Goal: Check status: Check status

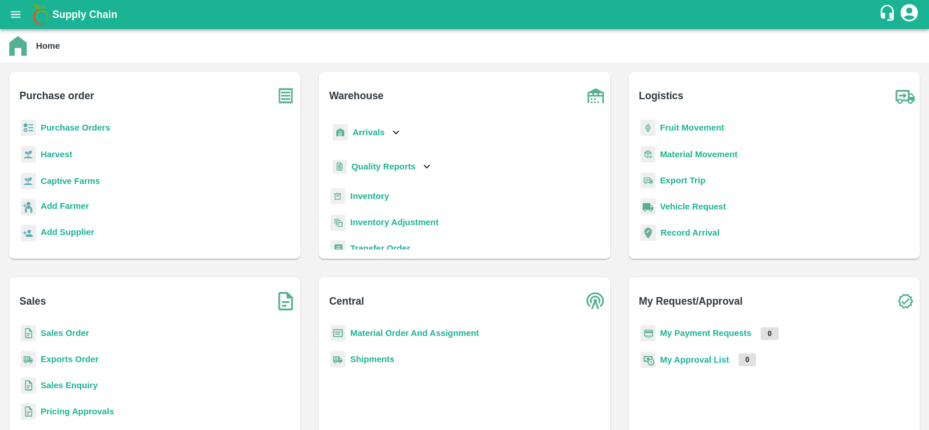
click at [74, 333] on b "Sales Order" at bounding box center [65, 333] width 48 height 9
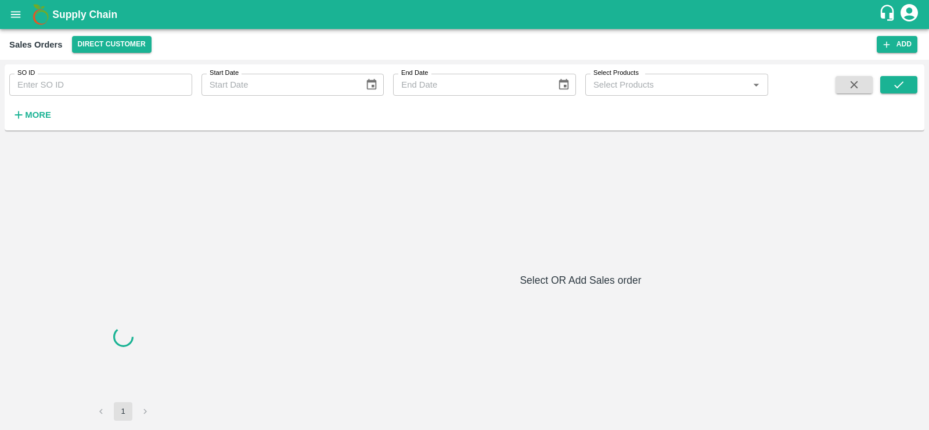
click at [128, 95] on input "SO ID" at bounding box center [100, 85] width 183 height 22
paste input "603816.0"
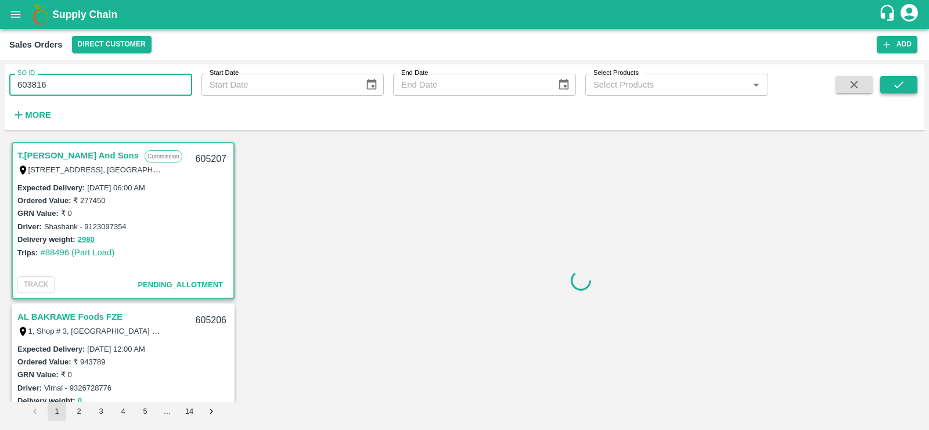
type input "603816"
click at [900, 81] on icon "submit" at bounding box center [899, 84] width 13 height 13
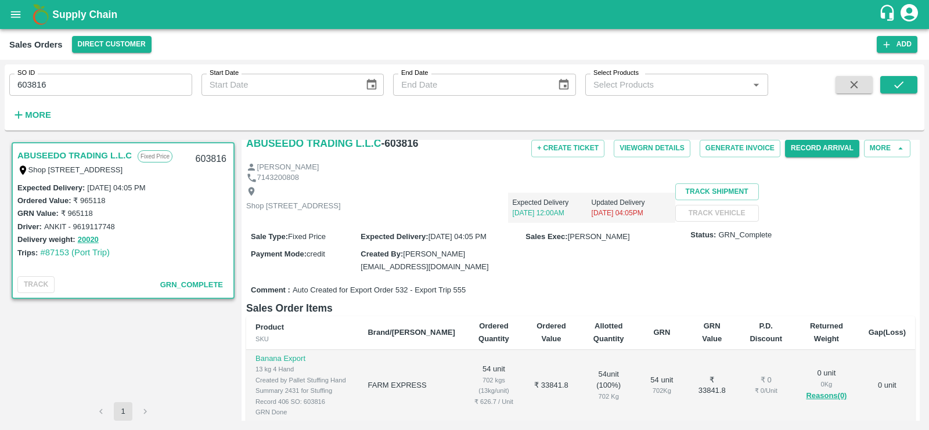
scroll to position [39, 0]
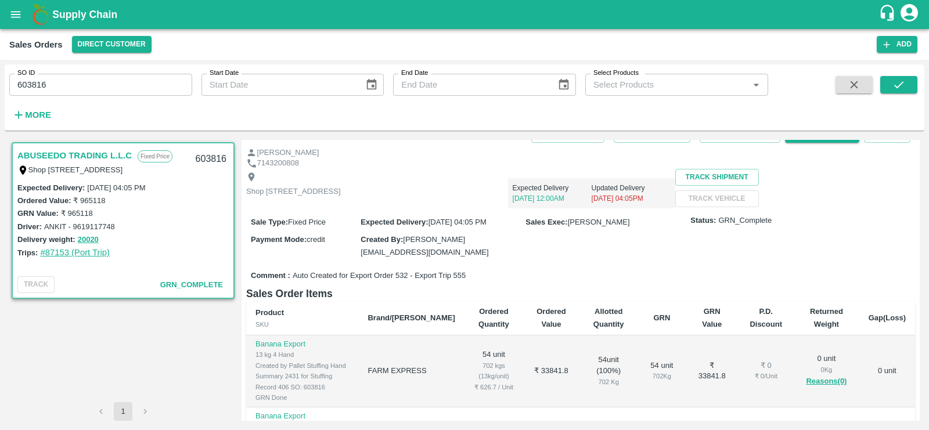
click at [72, 254] on link "#87153 (Port Trip)" at bounding box center [75, 252] width 70 height 9
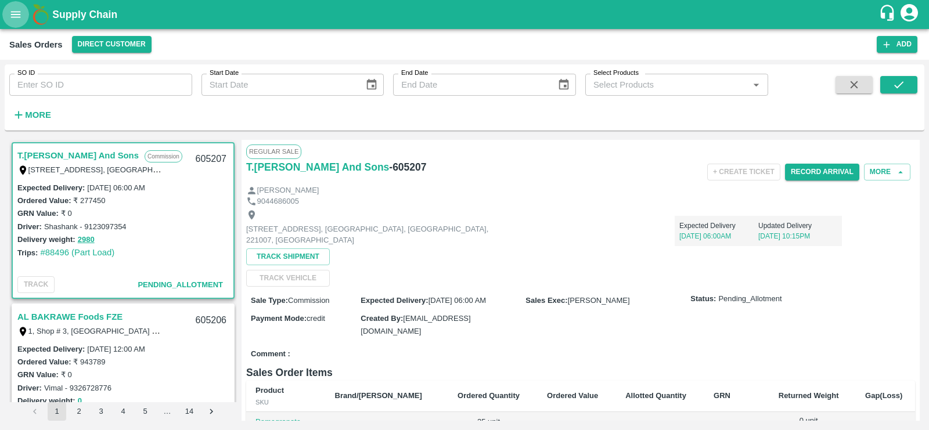
click at [15, 15] on icon "open drawer" at bounding box center [16, 14] width 10 height 6
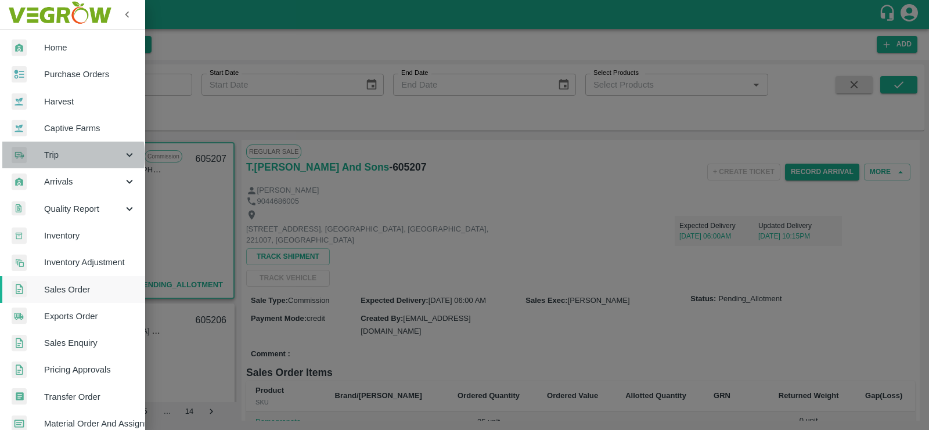
click at [66, 156] on span "Trip" at bounding box center [83, 155] width 79 height 13
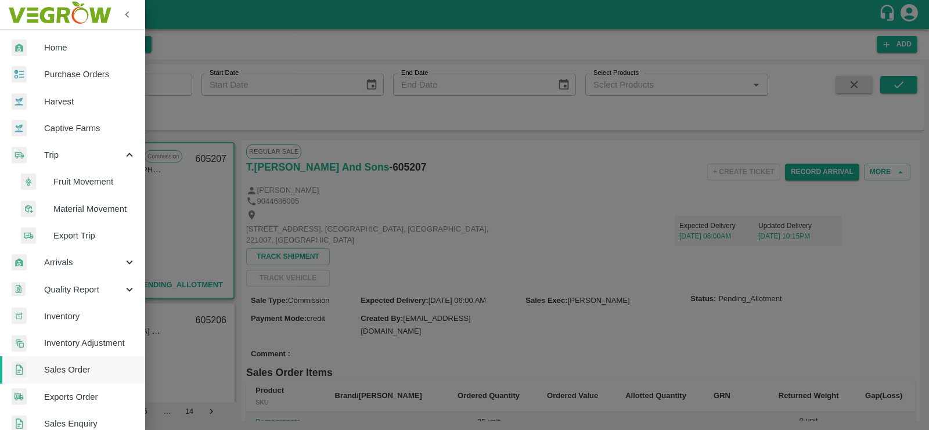
click at [76, 243] on li "Export Trip" at bounding box center [77, 235] width 136 height 27
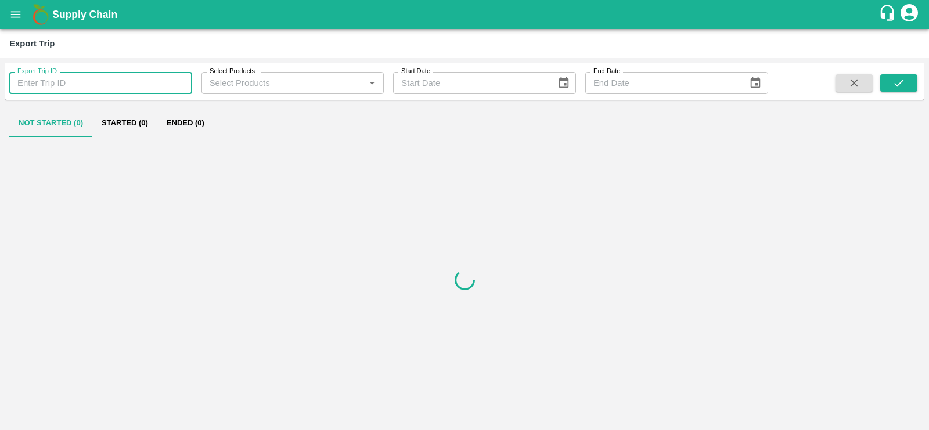
click at [73, 76] on input "Export Trip ID" at bounding box center [100, 83] width 183 height 22
paste input "552.0"
click at [899, 84] on icon "submit" at bounding box center [898, 83] width 9 height 7
click at [168, 124] on button "Ended (1)" at bounding box center [185, 123] width 56 height 28
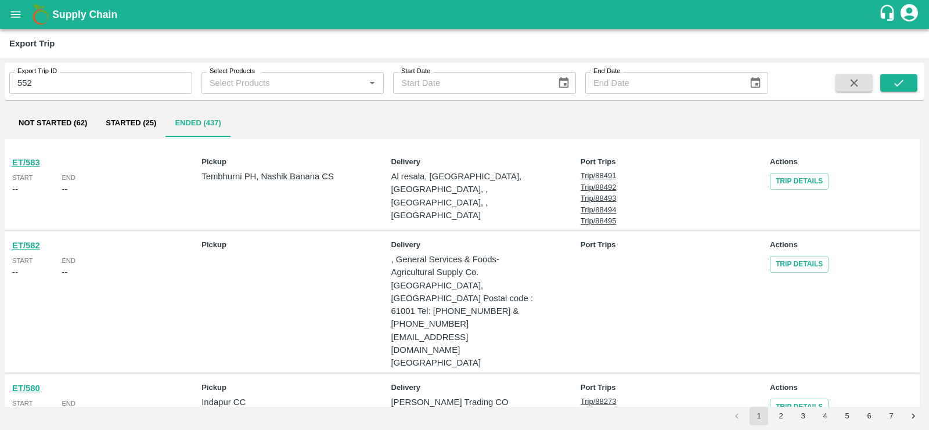
click at [107, 85] on input "552" at bounding box center [100, 83] width 183 height 22
type input "552"
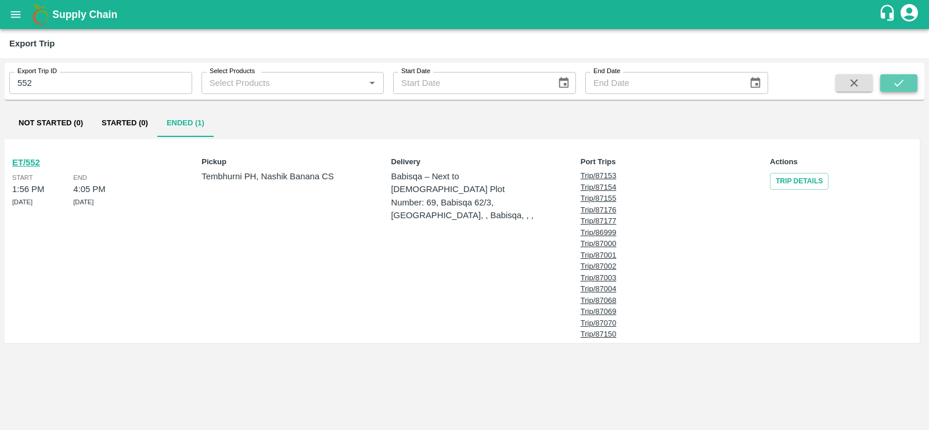
click at [888, 91] on button "submit" at bounding box center [899, 82] width 37 height 17
click at [807, 180] on link "Trip Details" at bounding box center [799, 181] width 59 height 17
